Goal: Task Accomplishment & Management: Use online tool/utility

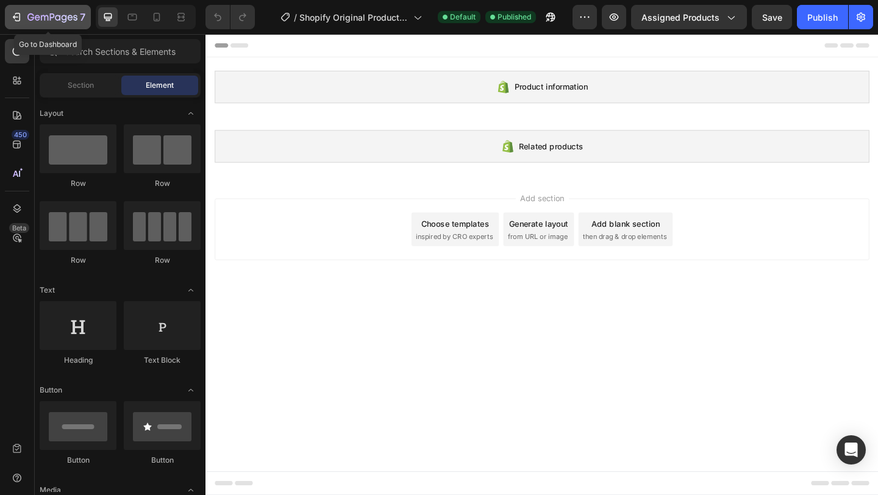
click at [18, 18] on icon "button" at bounding box center [16, 17] width 12 height 12
click at [16, 16] on icon "button" at bounding box center [15, 17] width 5 height 4
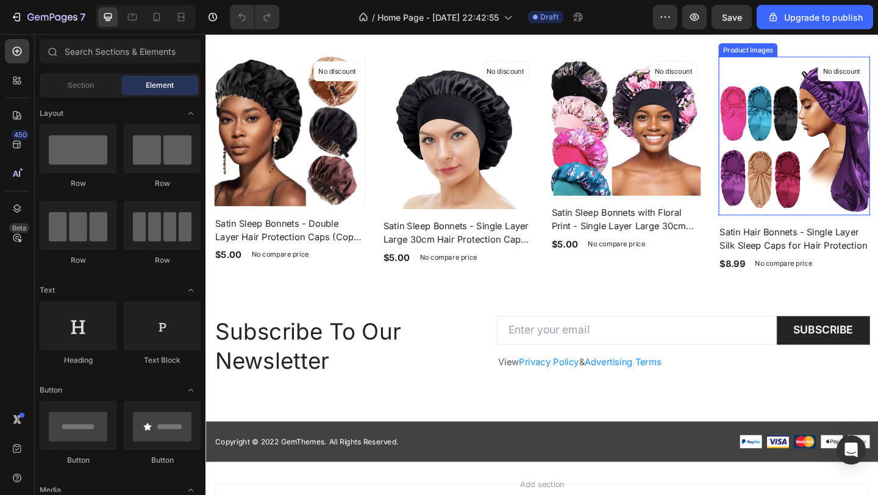
scroll to position [759, 0]
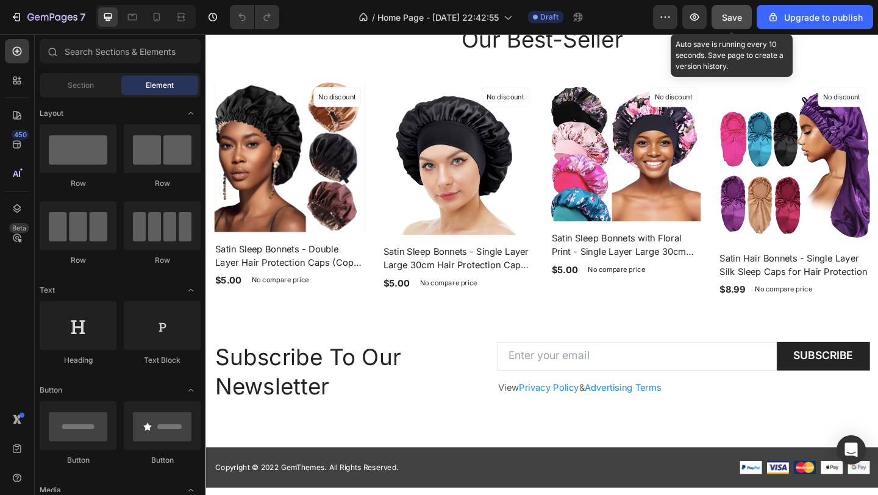
click at [734, 16] on span "Save" at bounding box center [732, 17] width 20 height 10
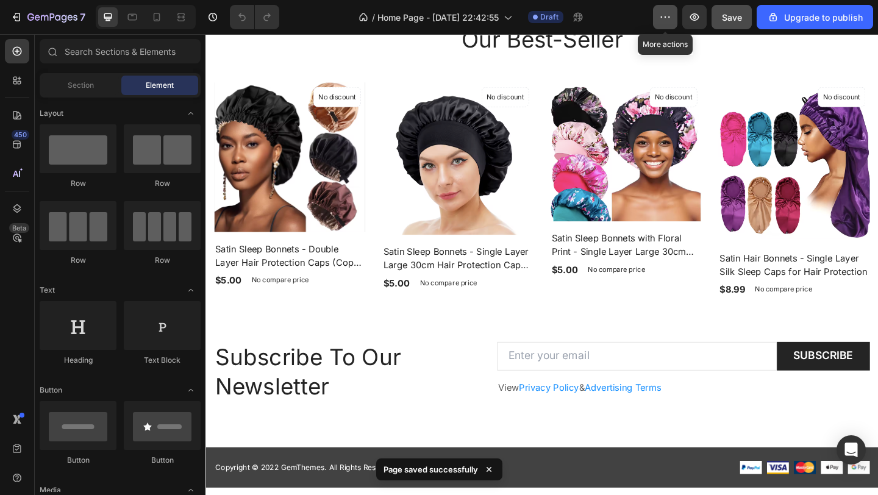
click at [667, 19] on icon "button" at bounding box center [665, 17] width 12 height 12
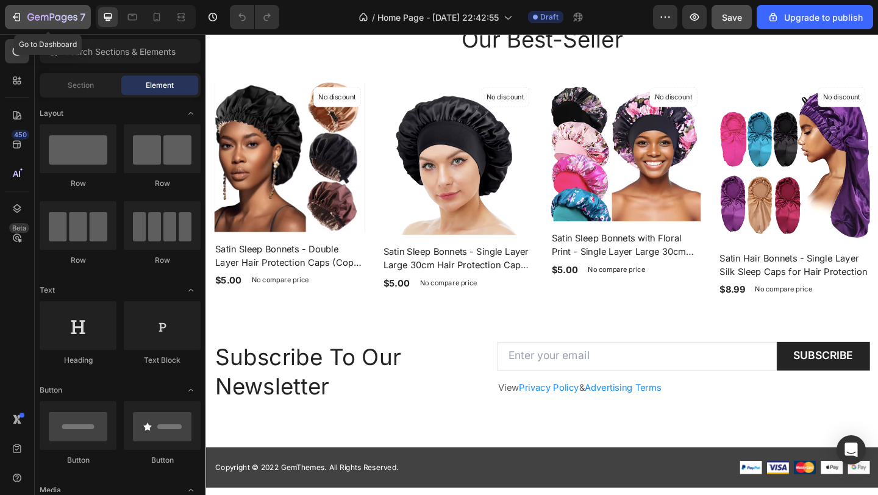
click at [16, 15] on icon "button" at bounding box center [16, 17] width 12 height 12
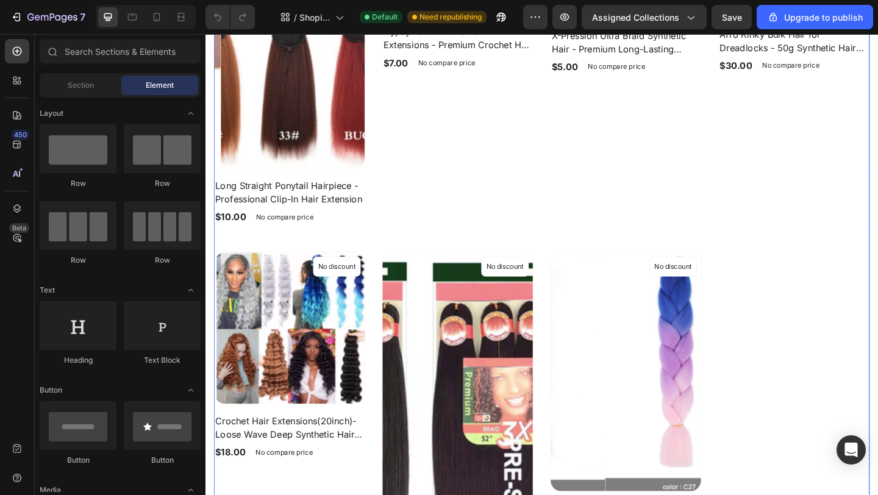
scroll to position [1044, 0]
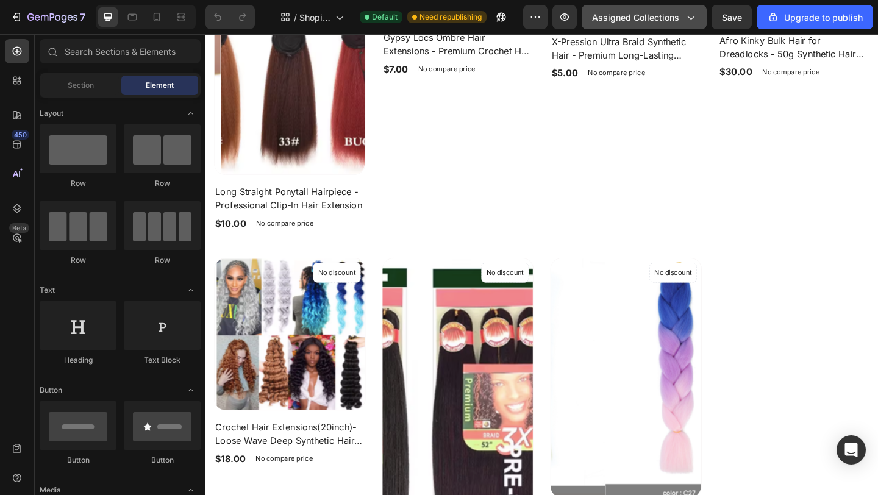
click at [692, 18] on icon "button" at bounding box center [690, 17] width 12 height 12
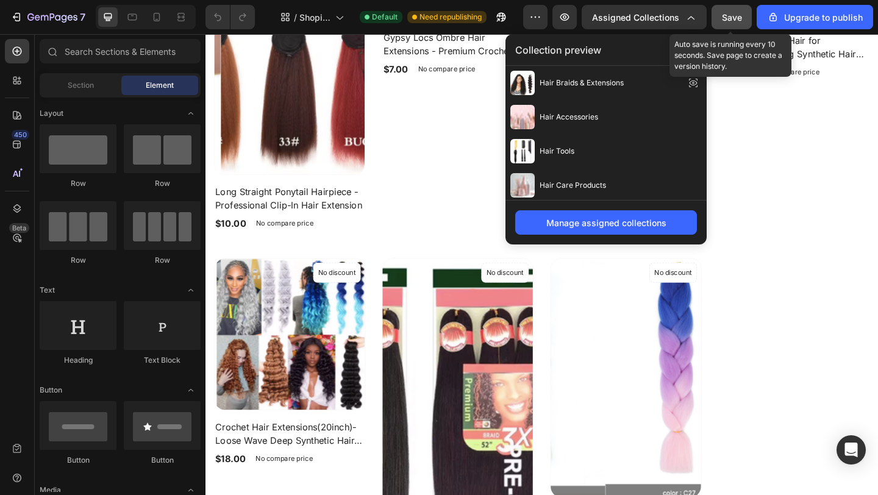
click at [728, 15] on span "Save" at bounding box center [732, 17] width 20 height 10
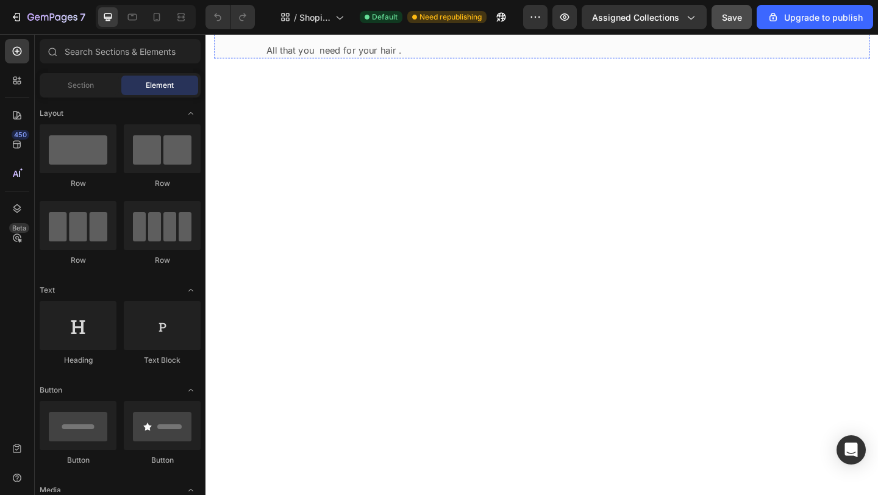
scroll to position [211, 0]
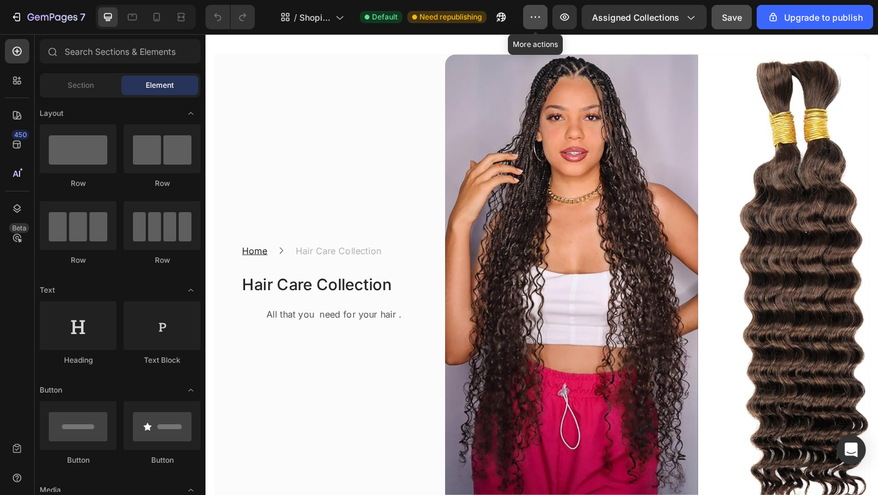
click at [542, 18] on icon "button" at bounding box center [535, 17] width 12 height 12
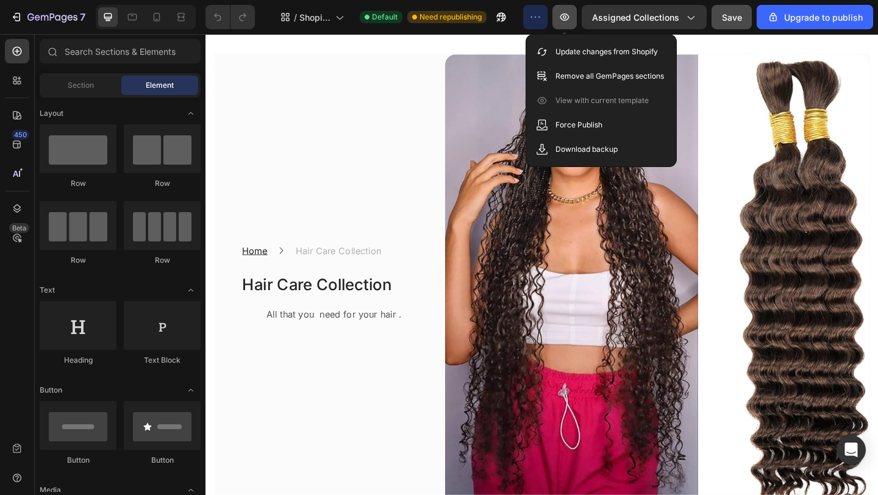
click at [571, 14] on icon "button" at bounding box center [565, 17] width 12 height 12
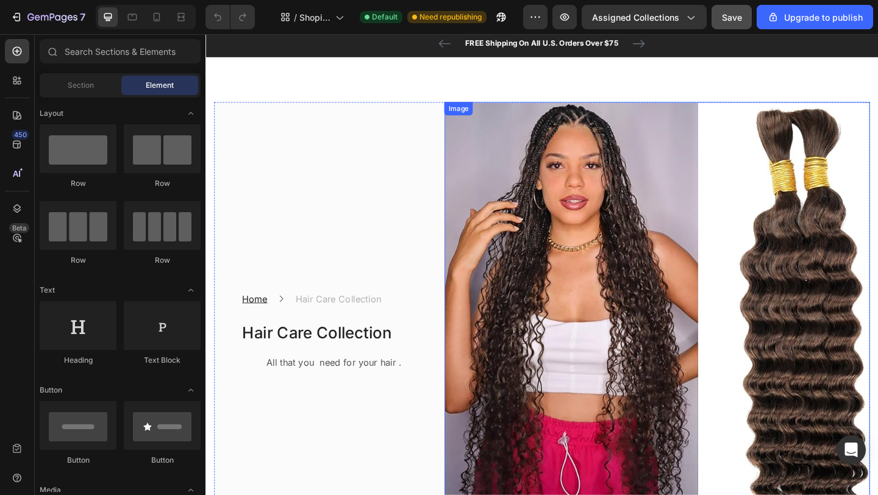
scroll to position [0, 0]
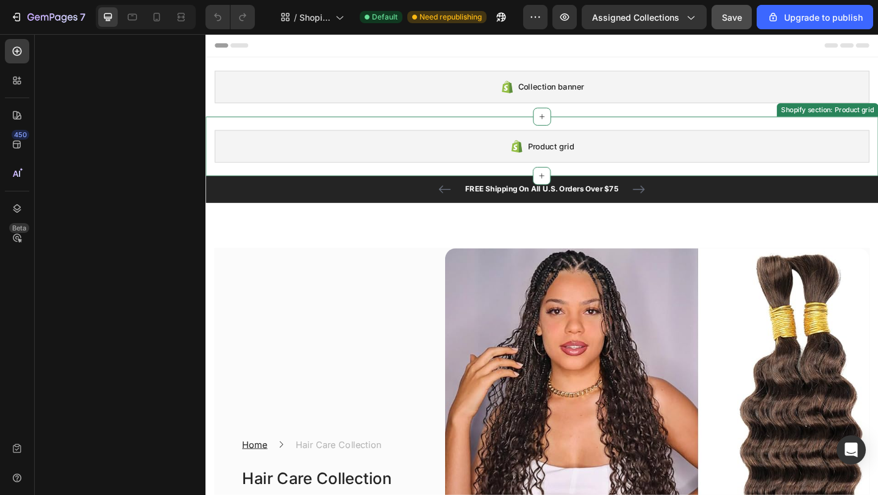
click at [831, 118] on div "Shopify section: Product grid" at bounding box center [882, 116] width 106 height 11
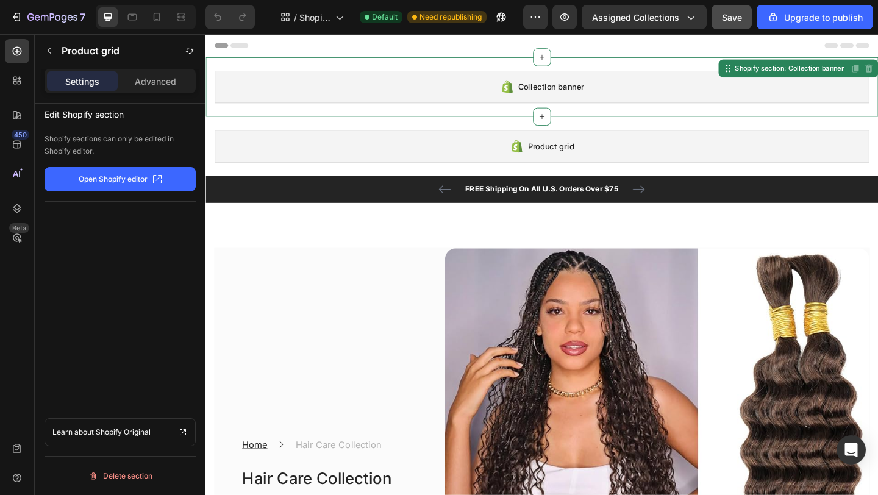
click at [610, 91] on span "Collection banner" at bounding box center [581, 91] width 71 height 15
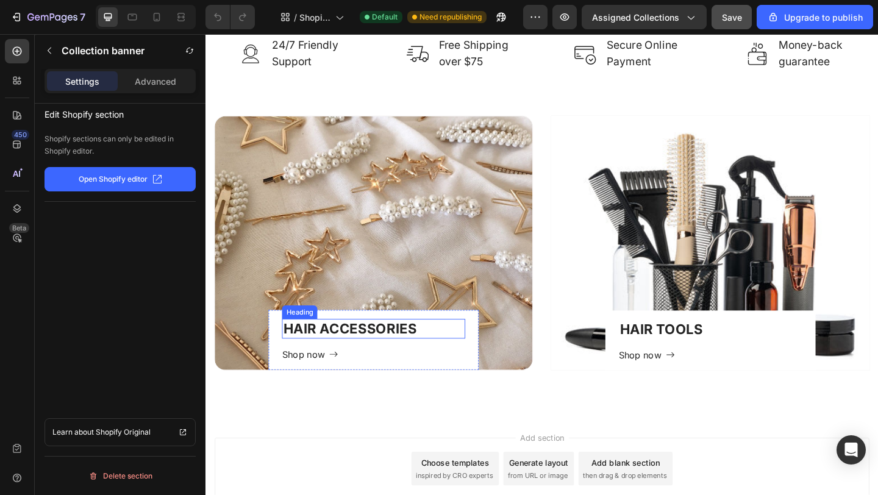
scroll to position [1933, 0]
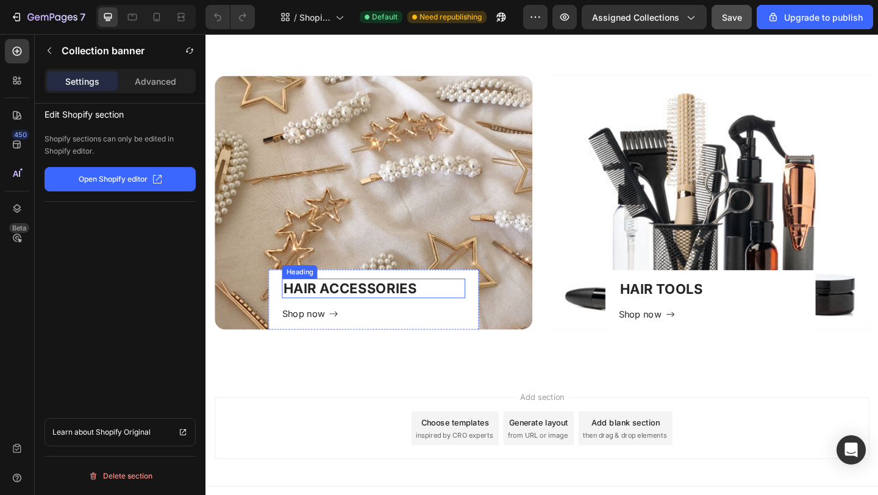
click at [376, 307] on h2 "HAIR ACCESSORIES" at bounding box center [387, 310] width 199 height 21
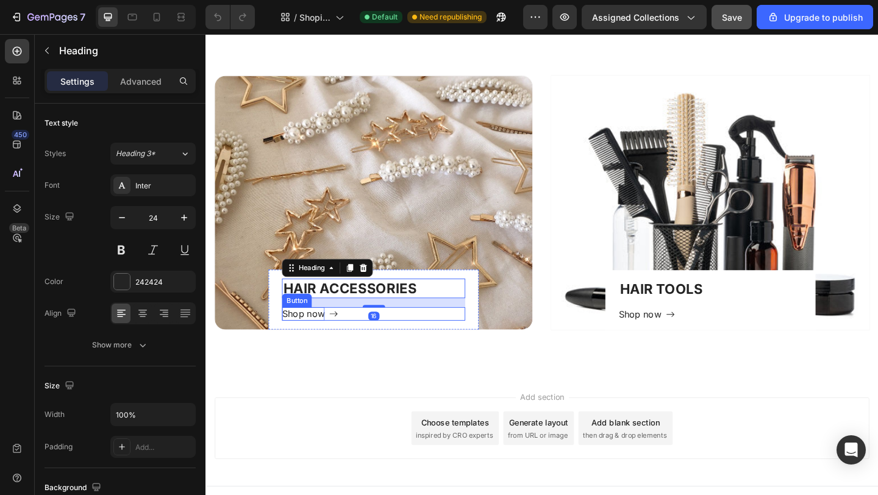
click at [317, 335] on div "Shop now" at bounding box center [311, 338] width 46 height 15
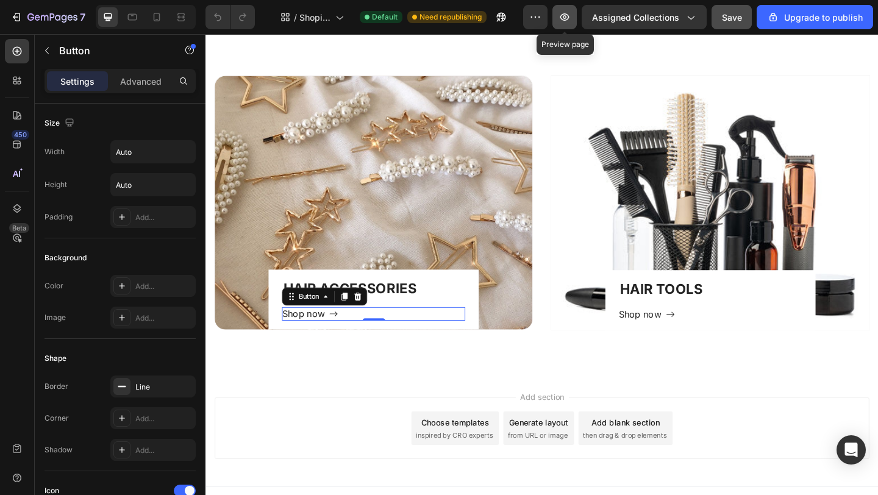
click at [571, 18] on icon "button" at bounding box center [565, 17] width 12 height 12
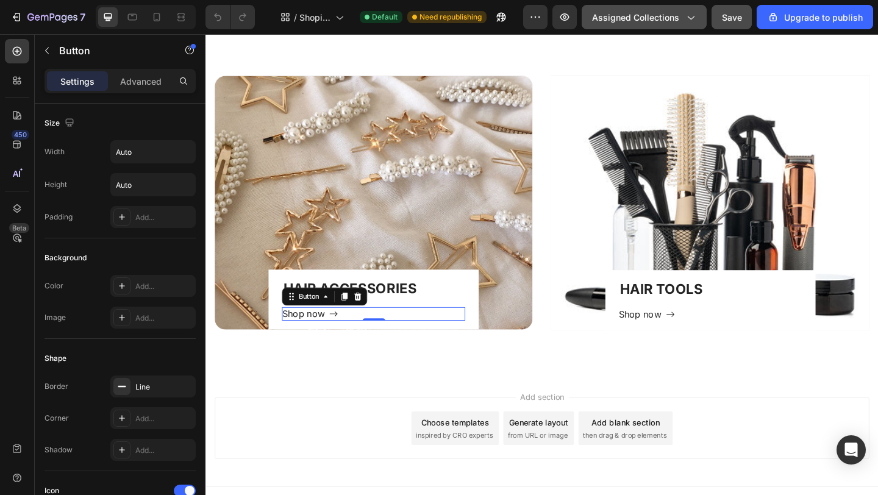
click at [691, 18] on icon "button" at bounding box center [691, 18] width 7 height 4
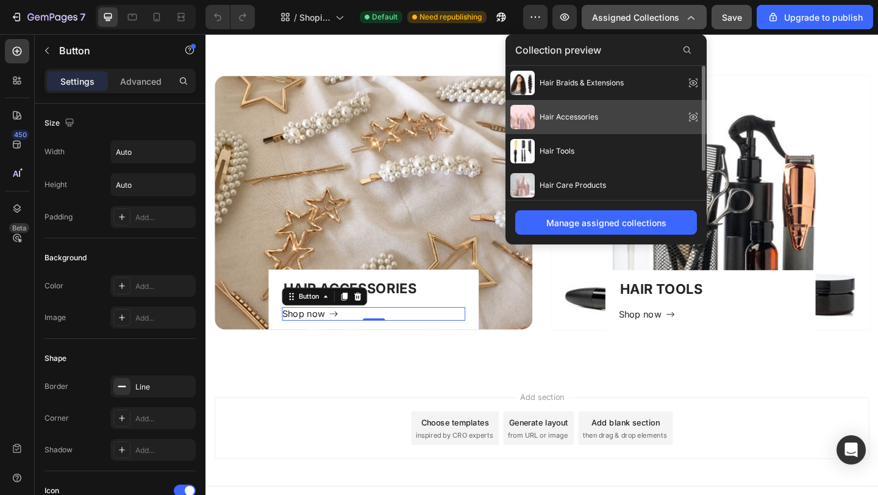
click at [565, 116] on span "Hair Accessories" at bounding box center [569, 117] width 59 height 11
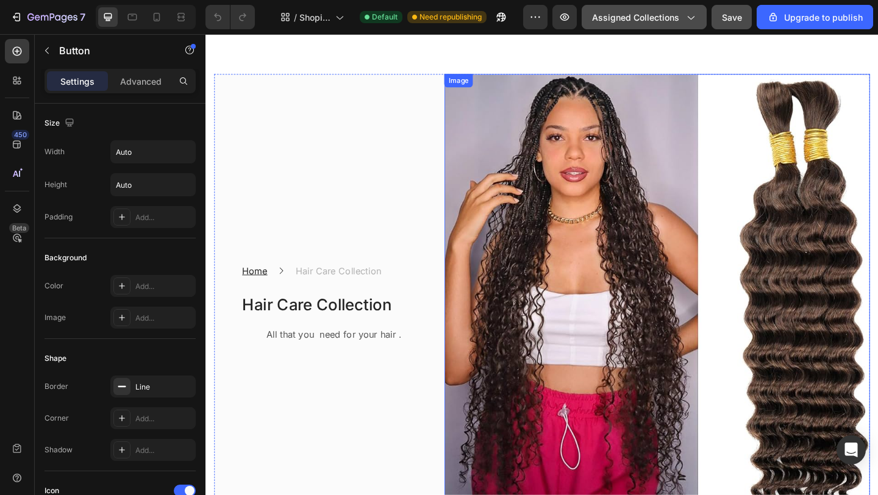
scroll to position [74, 0]
